Goal: Transaction & Acquisition: Purchase product/service

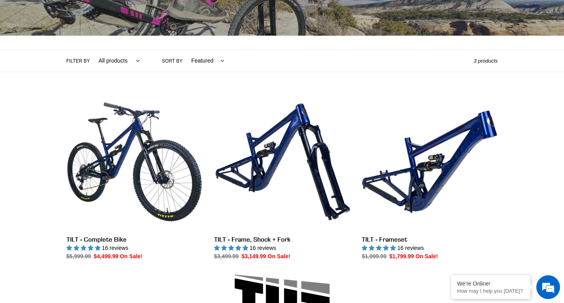
scroll to position [158, 0]
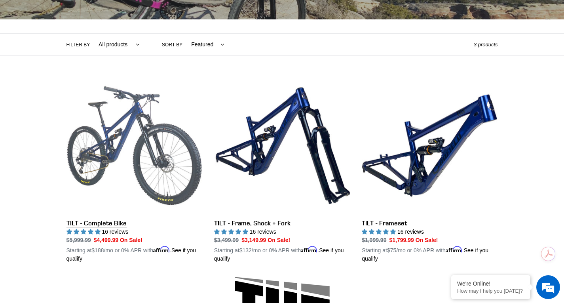
click at [140, 106] on link "TILT - Complete Bike" at bounding box center [135, 170] width 136 height 185
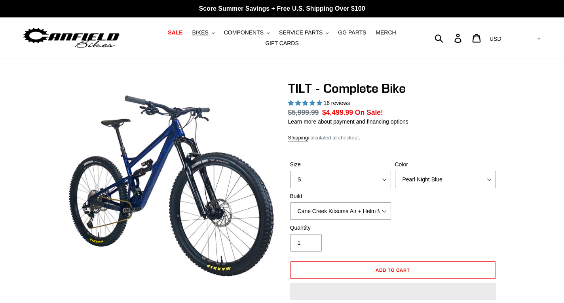
select select "highest-rating"
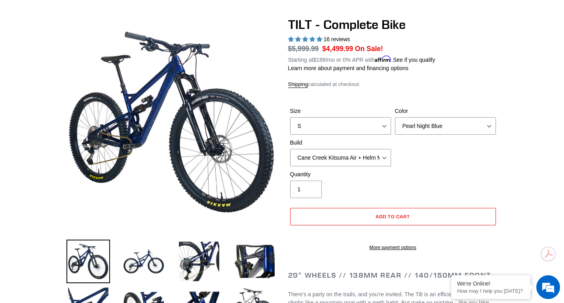
scroll to position [79, 0]
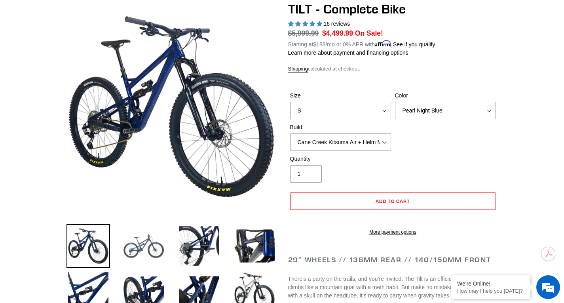
click at [135, 244] on img at bounding box center [144, 246] width 44 height 44
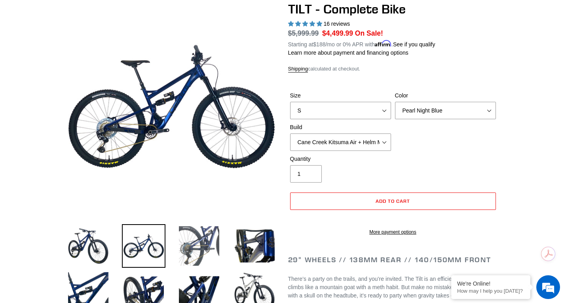
click at [191, 235] on img at bounding box center [199, 246] width 44 height 44
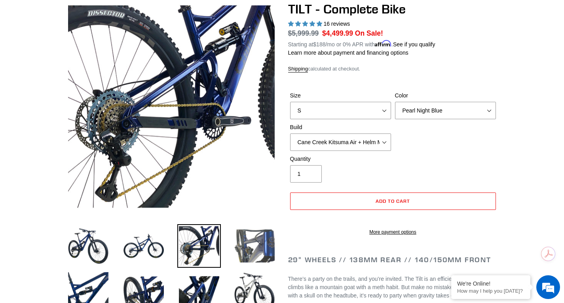
click at [253, 242] on img at bounding box center [255, 246] width 44 height 44
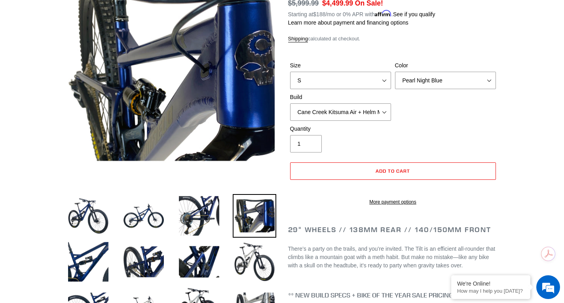
scroll to position [119, 0]
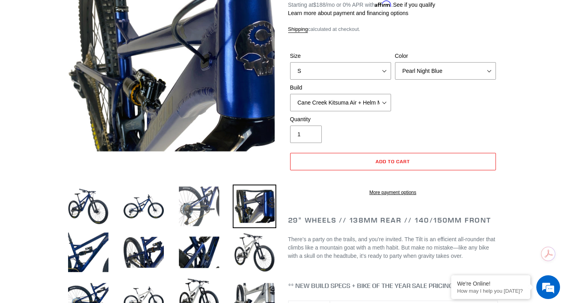
click at [210, 203] on img at bounding box center [199, 207] width 44 height 44
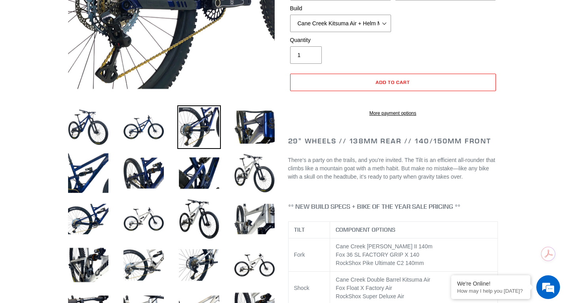
scroll to position [277, 0]
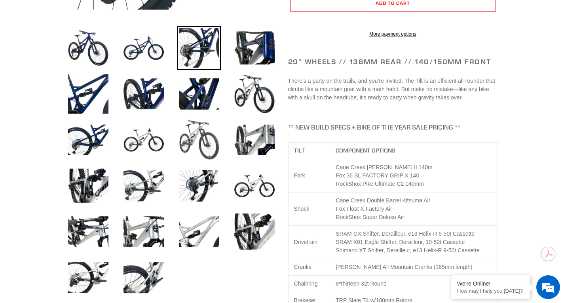
click at [192, 139] on img at bounding box center [199, 140] width 44 height 44
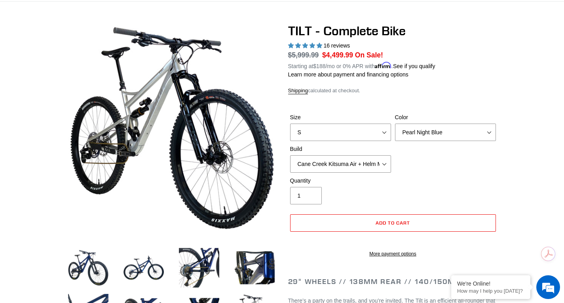
scroll to position [40, 0]
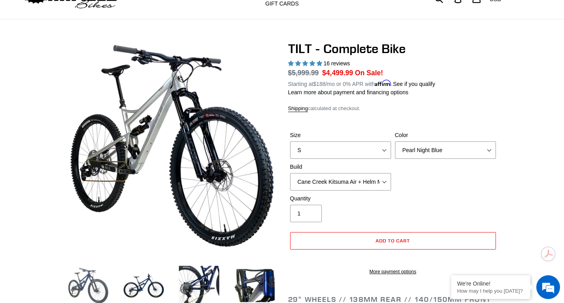
click at [84, 266] on img at bounding box center [89, 286] width 44 height 44
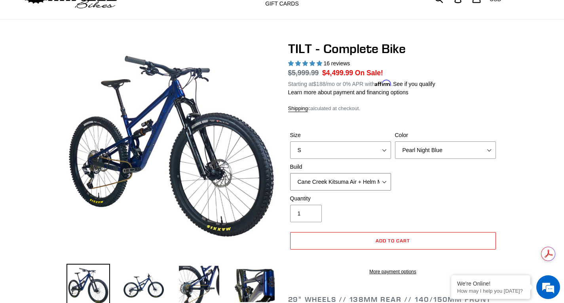
click at [381, 176] on select "Cane Creek Kitsuma Air + Helm MKII 140 + SRAM GX Cane Creek Kitsuma Air + Helm …" at bounding box center [340, 181] width 101 height 17
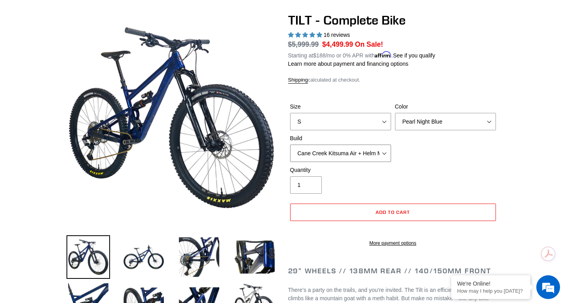
scroll to position [79, 0]
